Goal: Task Accomplishment & Management: Complete application form

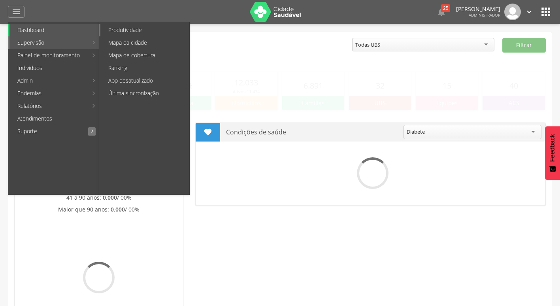
click at [151, 33] on link "Produtividade" at bounding box center [144, 30] width 89 height 13
type input "**********"
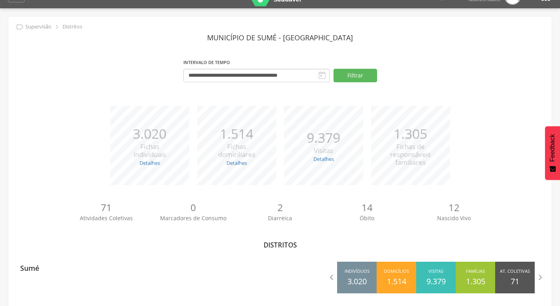
scroll to position [24, 0]
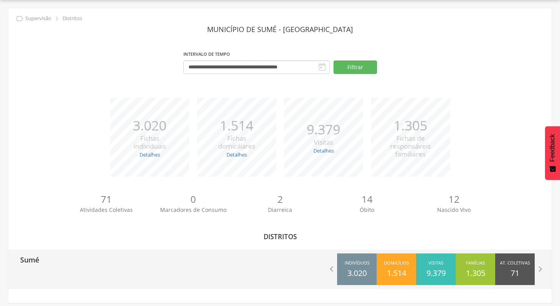
click at [35, 258] on p "Sumé" at bounding box center [29, 257] width 19 height 16
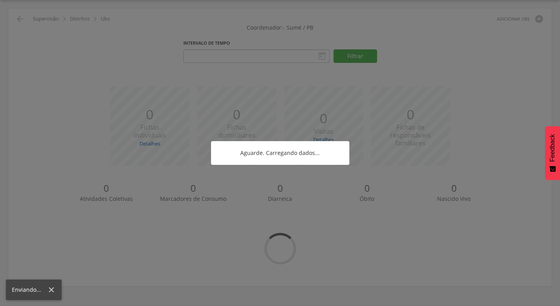
type input "**********"
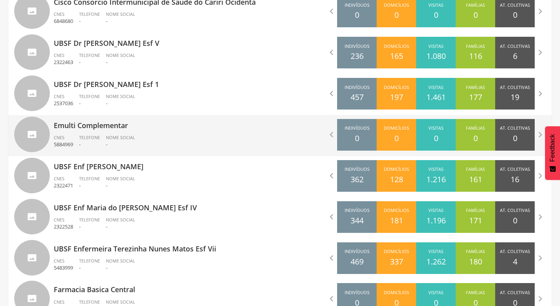
scroll to position [656, 0]
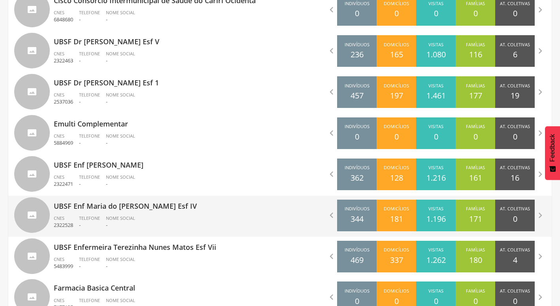
click at [136, 211] on div "UBSF Enf Maria do Carmo Ramos Esf IV CNES 2322528 Telefone - Nome Social -" at bounding box center [164, 216] width 221 height 41
type input "**********"
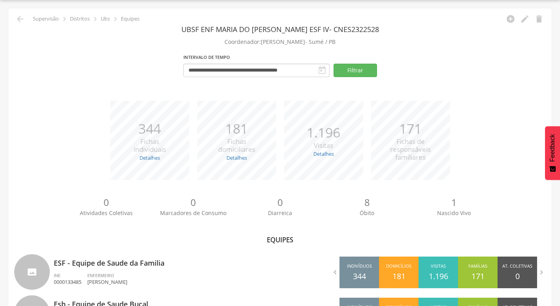
scroll to position [67, 0]
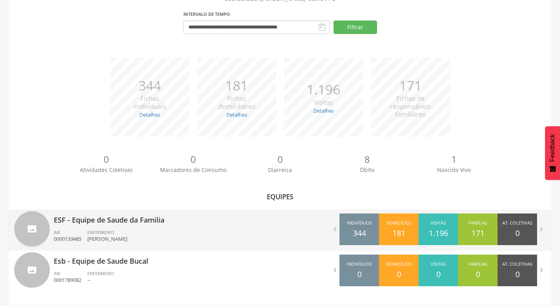
click at [98, 229] on span "ENFERMEIRO" at bounding box center [100, 232] width 27 height 6
type input "**********"
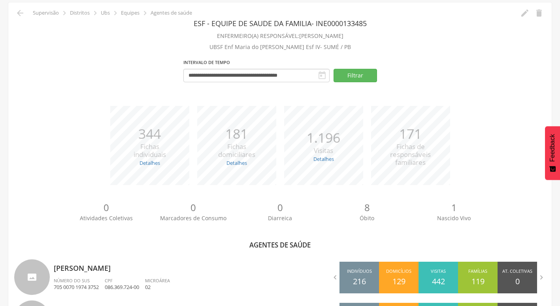
scroll to position [160, 0]
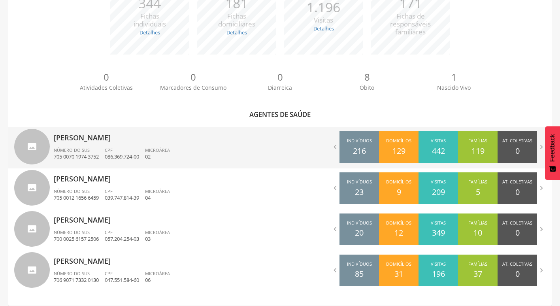
click at [96, 155] on p "705 0070 1974 3752" at bounding box center [76, 157] width 45 height 8
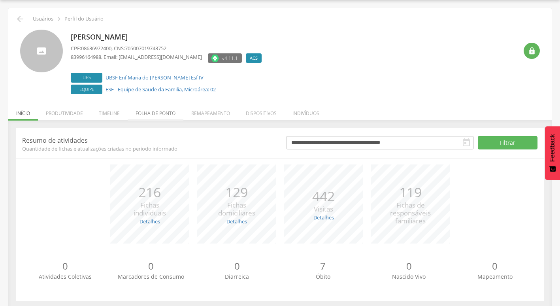
scroll to position [31, 0]
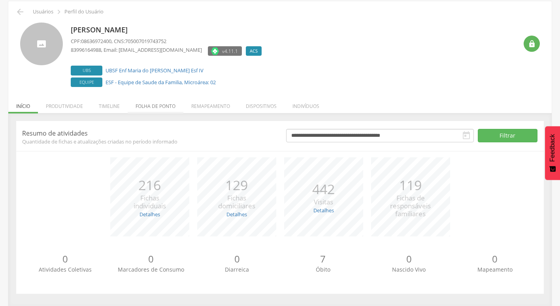
click at [158, 117] on div "**********" at bounding box center [279, 209] width 543 height 192
click at [161, 111] on li "Folha de ponto" at bounding box center [156, 104] width 56 height 19
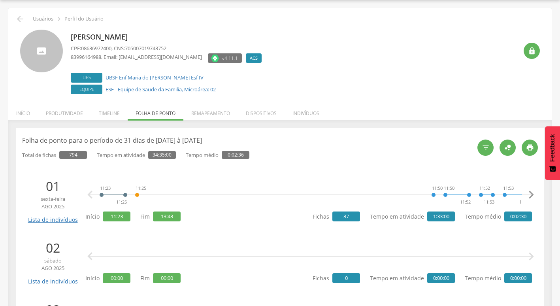
scroll to position [656, 0]
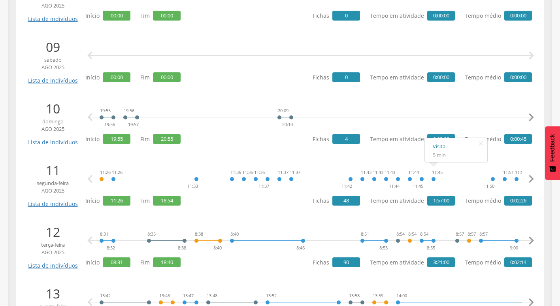
click at [439, 146] on link "Visita" at bounding box center [456, 146] width 47 height 10
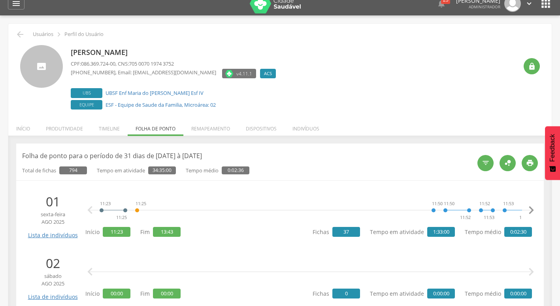
scroll to position [0, 0]
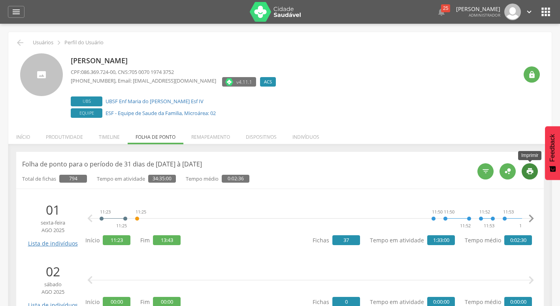
click at [531, 170] on icon "" at bounding box center [530, 171] width 8 height 8
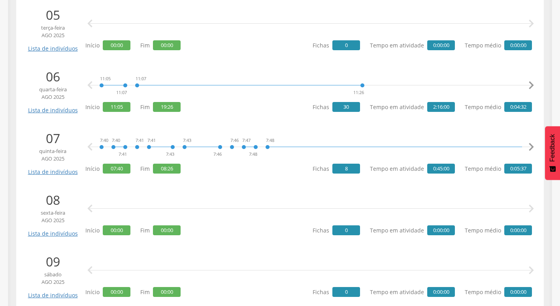
scroll to position [553, 0]
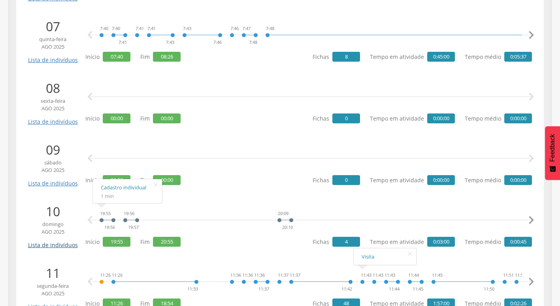
click at [57, 247] on link "Lista de indivíduos" at bounding box center [52, 242] width 53 height 14
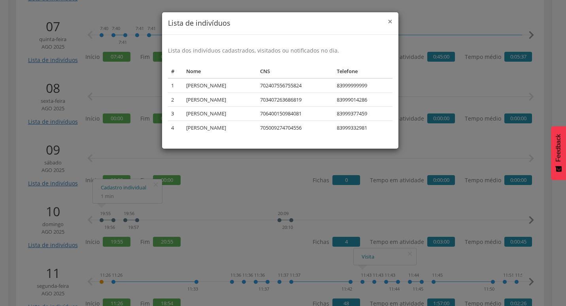
click at [388, 21] on span "×" at bounding box center [390, 21] width 5 height 11
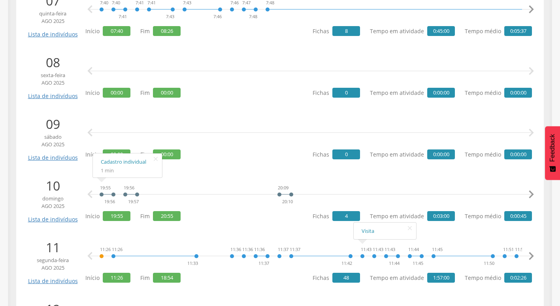
scroll to position [593, 0]
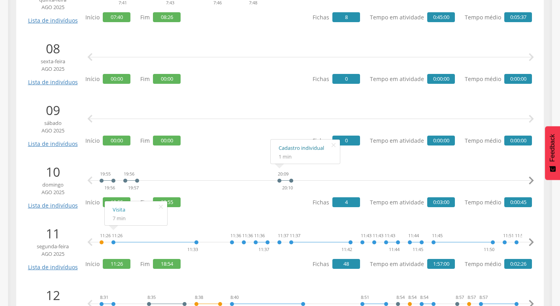
click at [292, 148] on link "Cadastro individual" at bounding box center [305, 148] width 53 height 10
click at [137, 148] on link "Cadastro individual" at bounding box center [150, 148] width 53 height 10
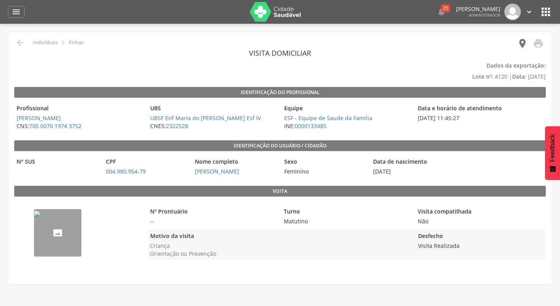
click at [521, 44] on icon "" at bounding box center [522, 43] width 11 height 11
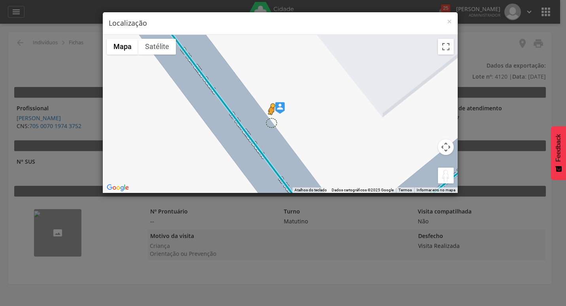
drag, startPoint x: 441, startPoint y: 177, endPoint x: 269, endPoint y: 121, distance: 181.2
click at [269, 121] on div "Pressione as teclas Alt + Enter para ativar o recurso de arrastar com o teclado…" at bounding box center [280, 114] width 355 height 158
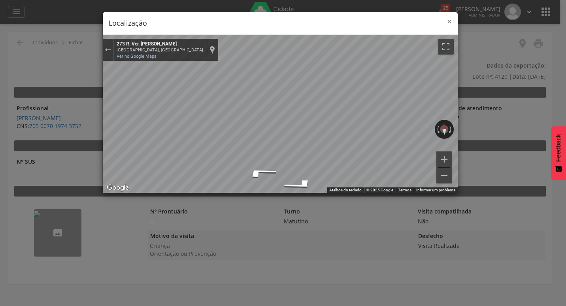
click at [449, 23] on span "×" at bounding box center [449, 21] width 5 height 11
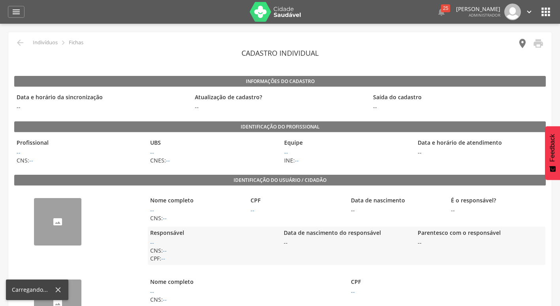
click at [517, 43] on icon "" at bounding box center [522, 43] width 11 height 11
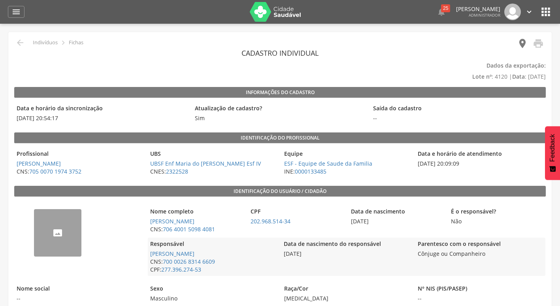
click at [523, 43] on icon "" at bounding box center [522, 43] width 11 height 11
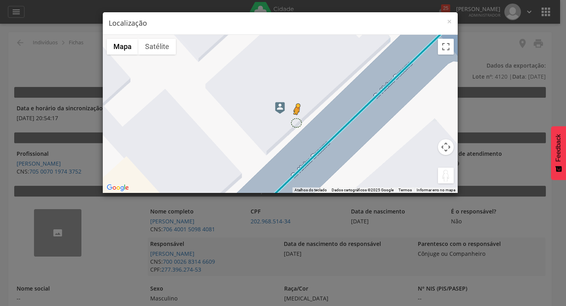
drag, startPoint x: 441, startPoint y: 173, endPoint x: 296, endPoint y: 122, distance: 152.9
click at [296, 122] on div "Pressione as teclas Alt + Enter para ativar o recurso de arrastar com o teclado…" at bounding box center [280, 114] width 355 height 158
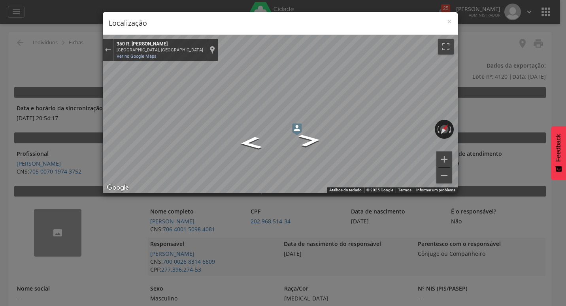
click at [140, 143] on div "Mapa" at bounding box center [280, 114] width 355 height 158
click at [452, 22] on div "× Localização" at bounding box center [280, 23] width 355 height 23
click at [449, 22] on span "×" at bounding box center [449, 21] width 5 height 11
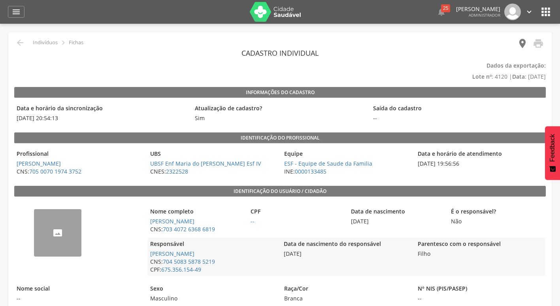
click at [521, 41] on icon "" at bounding box center [522, 43] width 11 height 11
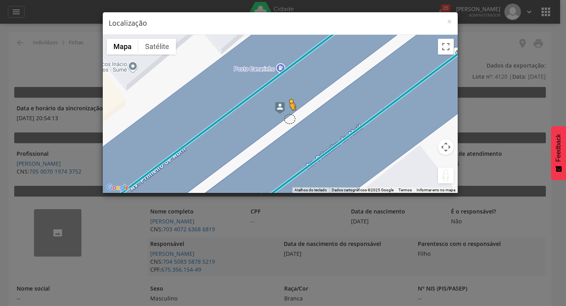
drag, startPoint x: 446, startPoint y: 173, endPoint x: 288, endPoint y: 118, distance: 167.1
click at [288, 118] on div "Pressione as teclas Alt + Enter para ativar o recurso de arrastar com o teclado…" at bounding box center [280, 114] width 355 height 158
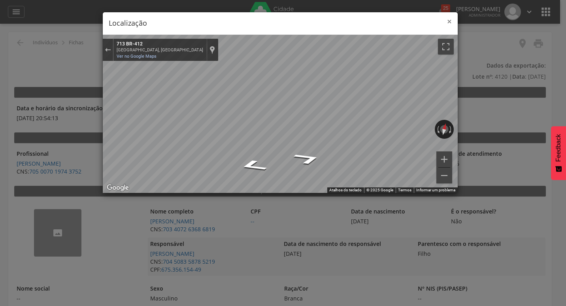
click at [449, 22] on span "×" at bounding box center [449, 21] width 5 height 11
